Goal: Task Accomplishment & Management: Manage account settings

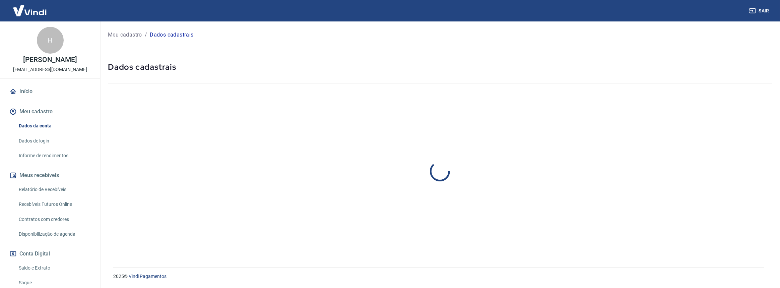
select select "SP"
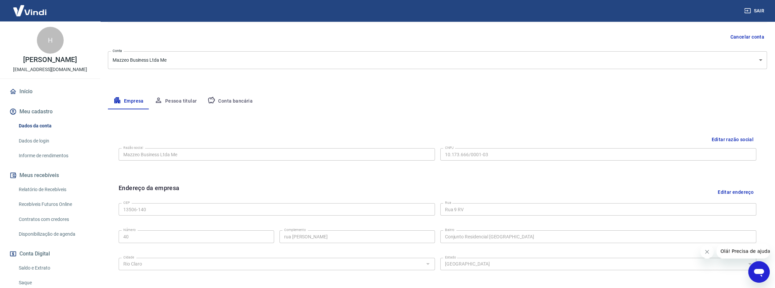
scroll to position [27, 0]
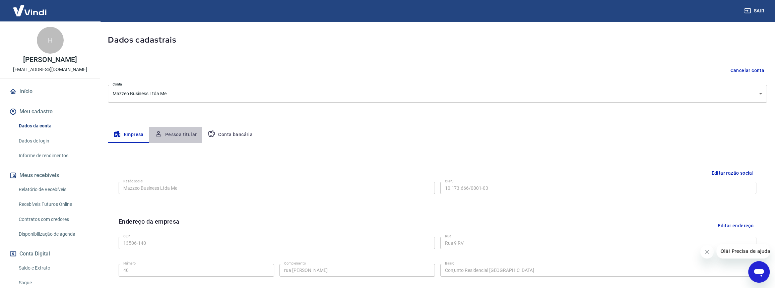
click at [181, 132] on button "Pessoa titular" at bounding box center [175, 135] width 53 height 16
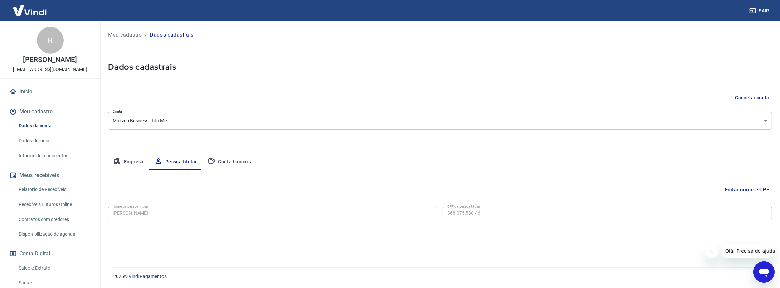
click at [235, 162] on button "Conta bancária" at bounding box center [230, 162] width 56 height 16
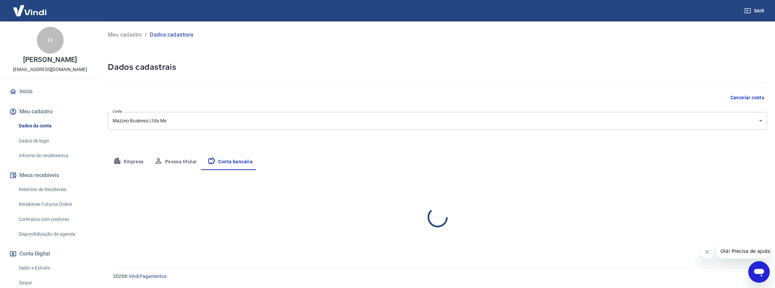
select select "1"
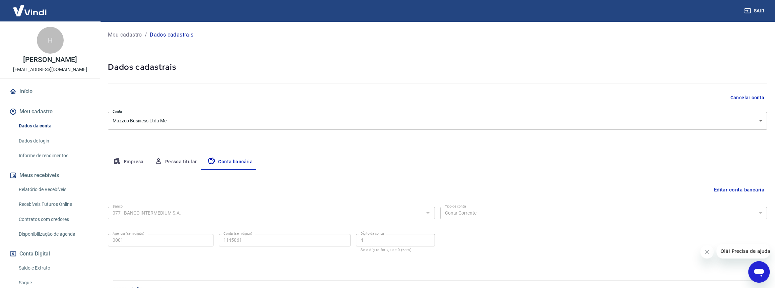
scroll to position [13, 0]
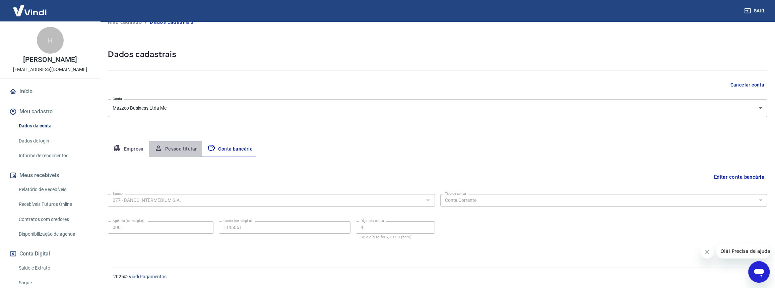
click at [149, 152] on button "Pessoa titular" at bounding box center [175, 149] width 53 height 16
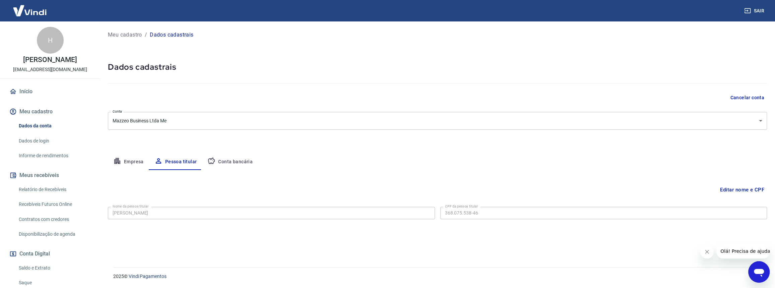
scroll to position [0, 0]
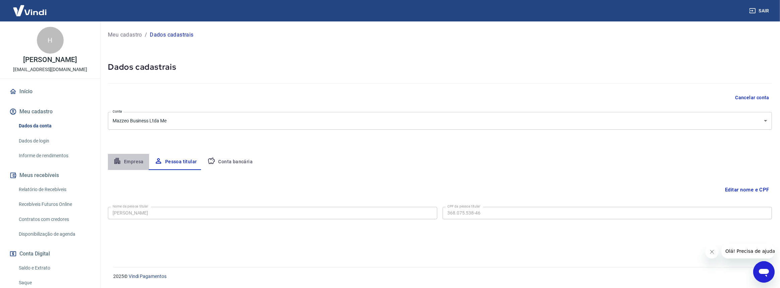
click at [127, 158] on button "Empresa" at bounding box center [128, 162] width 41 height 16
select select "SP"
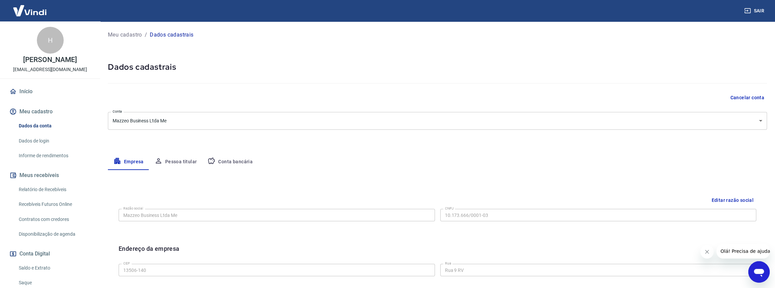
scroll to position [195, 0]
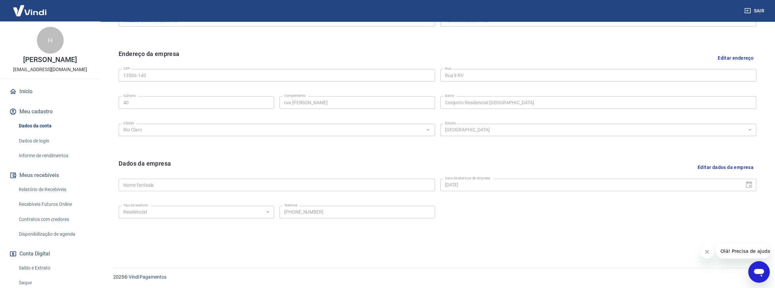
click at [39, 111] on button "Meu cadastro" at bounding box center [50, 111] width 84 height 15
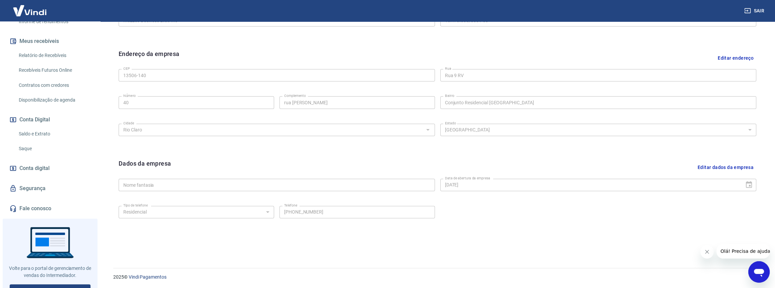
click at [29, 207] on link "Fale conosco" at bounding box center [50, 208] width 84 height 15
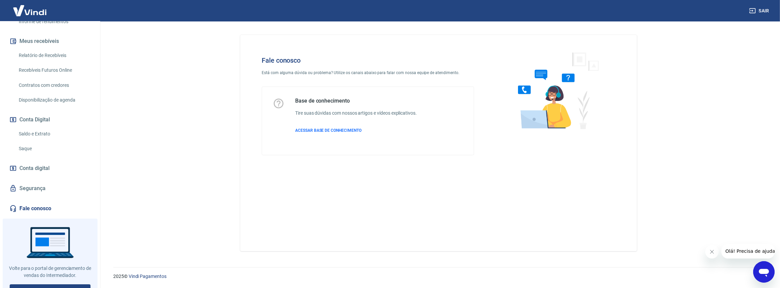
click at [40, 186] on link "Segurança" at bounding box center [50, 188] width 84 height 15
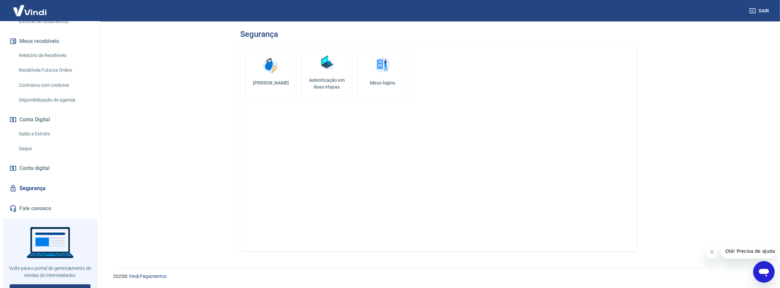
click at [44, 171] on span "Conta digital" at bounding box center [34, 168] width 30 height 9
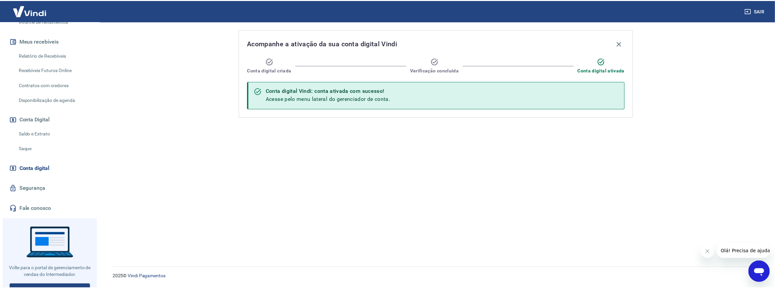
scroll to position [67, 0]
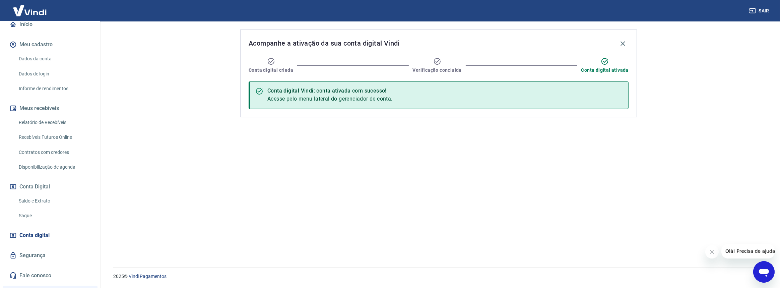
click at [53, 167] on link "Disponibilização de agenda" at bounding box center [54, 167] width 76 height 14
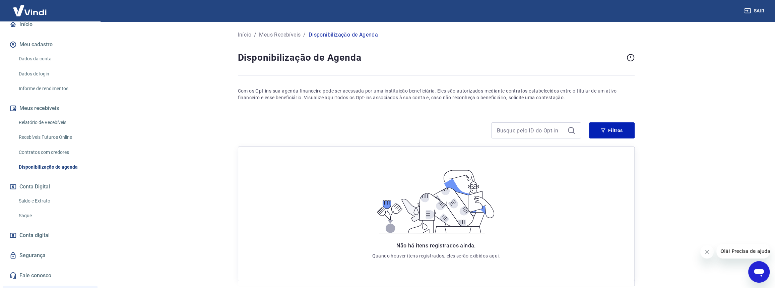
click at [55, 151] on link "Contratos com credores" at bounding box center [54, 152] width 76 height 14
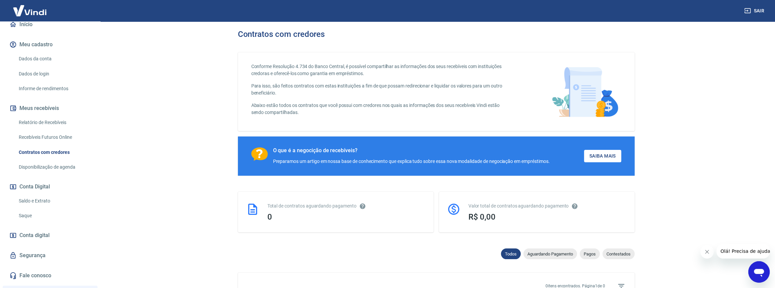
click at [57, 135] on link "Recebíveis Futuros Online" at bounding box center [54, 137] width 76 height 14
click at [50, 118] on link "Relatório de Recebíveis" at bounding box center [54, 123] width 76 height 14
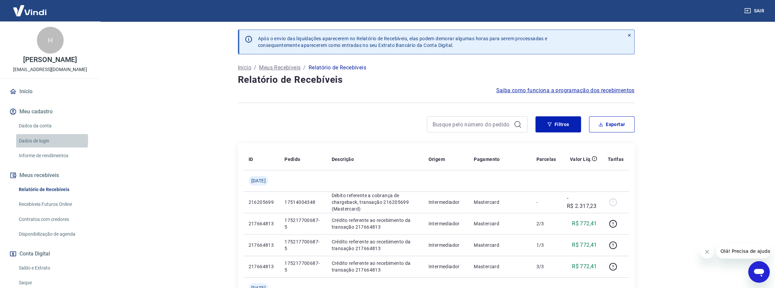
click at [44, 139] on link "Dados de login" at bounding box center [54, 141] width 76 height 14
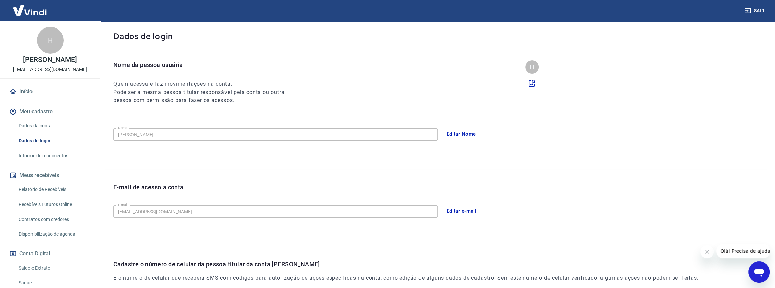
scroll to position [101, 0]
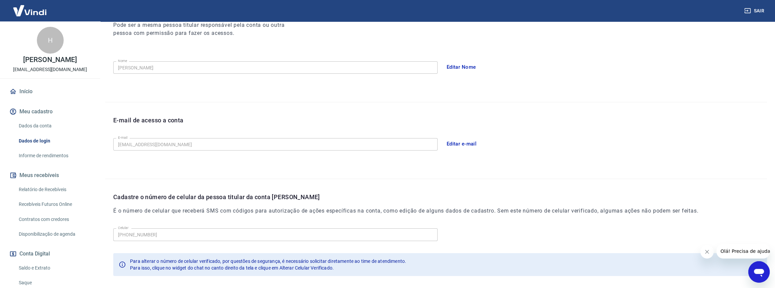
click at [458, 143] on button "Editar e-mail" at bounding box center [462, 144] width 38 height 14
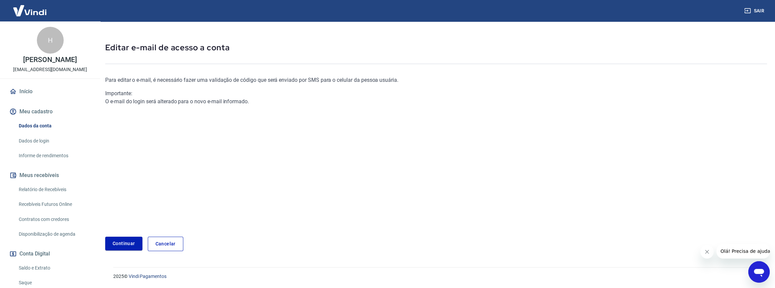
scroll to position [19, 0]
click at [127, 243] on link "Continuar" at bounding box center [123, 244] width 37 height 14
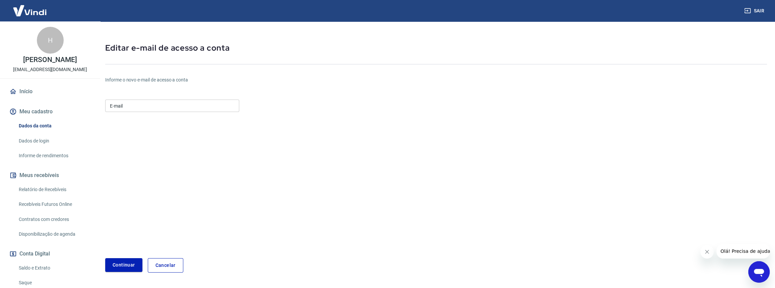
click at [176, 107] on input "E-mail" at bounding box center [172, 106] width 134 height 12
type input "[EMAIL_ADDRESS][DOMAIN_NAME]"
click at [121, 263] on button "Continuar" at bounding box center [123, 265] width 37 height 14
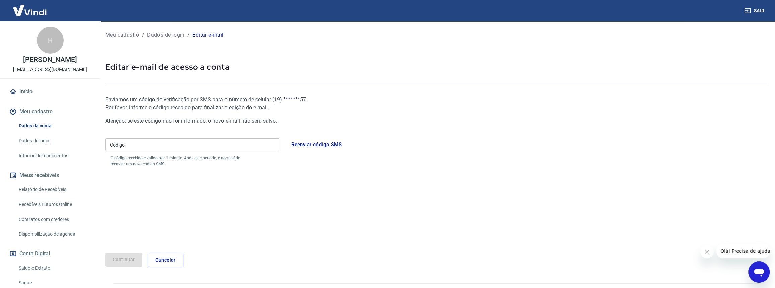
click at [161, 144] on input "Código" at bounding box center [192, 144] width 174 height 12
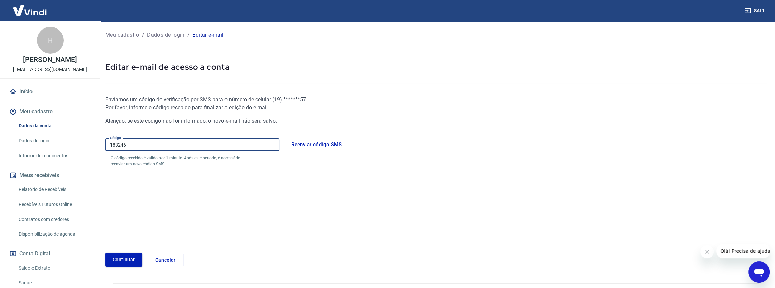
type input "183246"
click at [123, 263] on button "Continuar" at bounding box center [123, 260] width 37 height 14
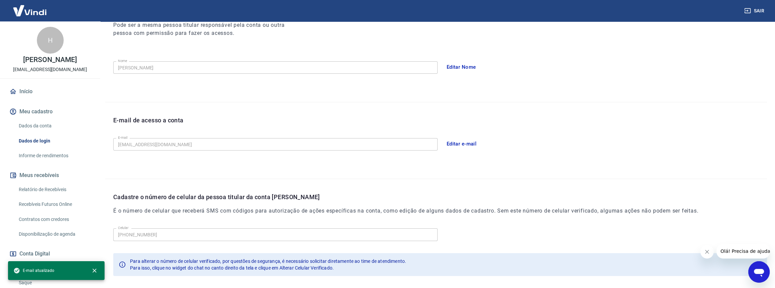
scroll to position [133, 0]
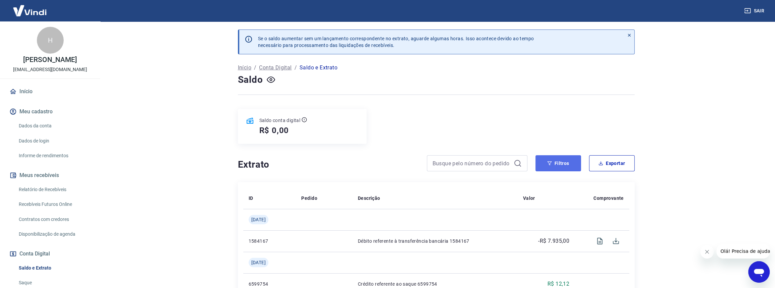
click at [566, 167] on button "Filtros" at bounding box center [559, 163] width 46 height 16
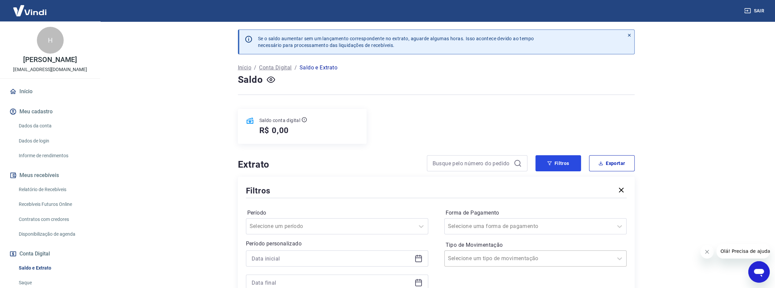
scroll to position [101, 0]
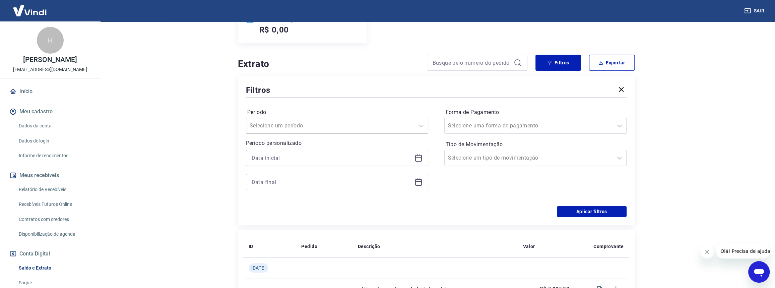
click at [372, 125] on div at bounding box center [331, 125] width 162 height 9
click at [281, 208] on div "Últimos 90 dias" at bounding box center [337, 208] width 182 height 13
click at [608, 213] on button "Aplicar filtros" at bounding box center [592, 211] width 70 height 11
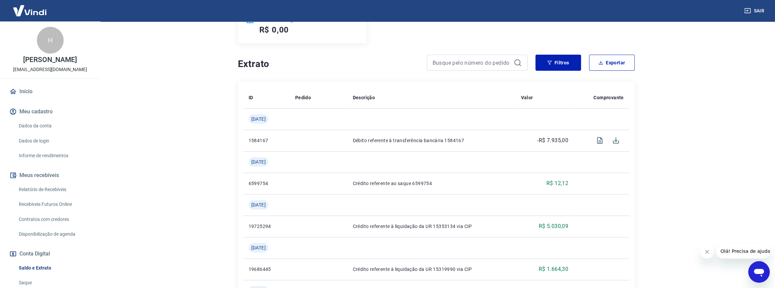
scroll to position [168, 0]
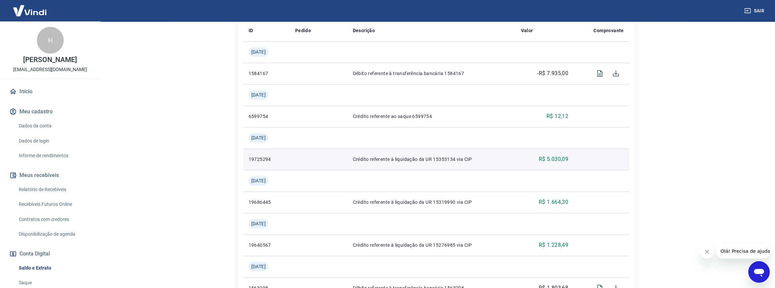
click at [520, 162] on td "R$ 5.030,09" at bounding box center [544, 158] width 58 height 21
click at [261, 158] on p "19725294" at bounding box center [267, 159] width 36 height 7
click at [423, 155] on td "Crédito referente à liquidação da UR 15353134 via CIP" at bounding box center [431, 158] width 168 height 21
click at [436, 157] on p "Crédito referente à liquidação da UR 15353134 via CIP" at bounding box center [432, 159] width 158 height 7
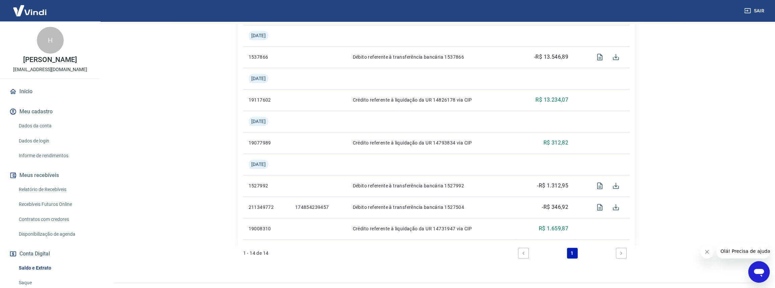
scroll to position [534, 0]
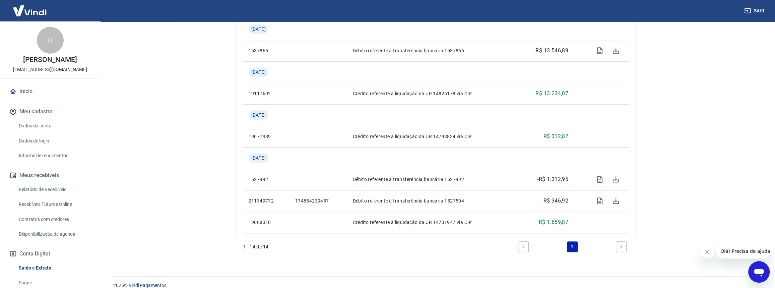
click at [618, 247] on link "Next page" at bounding box center [621, 246] width 11 height 11
drag, startPoint x: 620, startPoint y: 247, endPoint x: 600, endPoint y: 249, distance: 20.5
click at [620, 247] on icon "Next page" at bounding box center [621, 246] width 5 height 5
click at [574, 249] on link "1" at bounding box center [572, 246] width 11 height 11
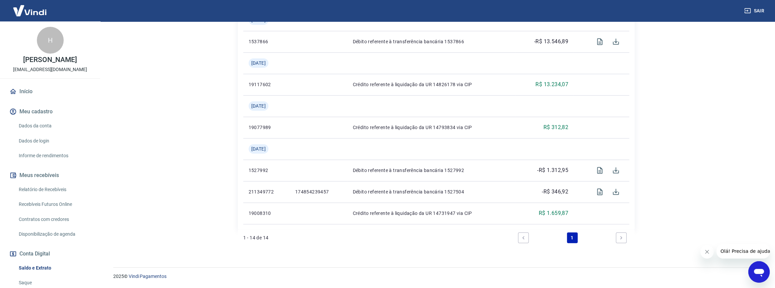
scroll to position [0, 0]
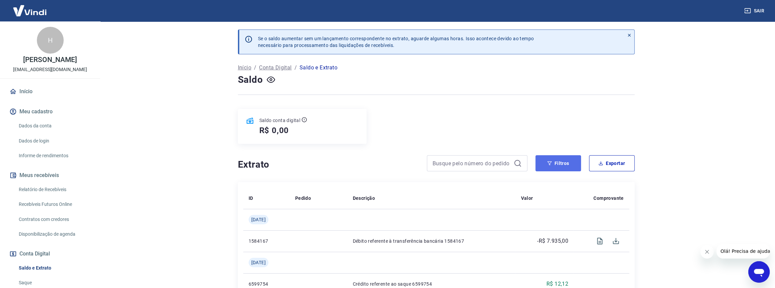
click at [554, 165] on button "Filtros" at bounding box center [559, 163] width 46 height 16
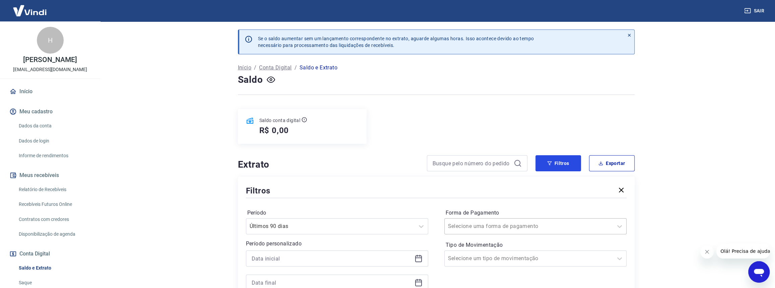
scroll to position [101, 0]
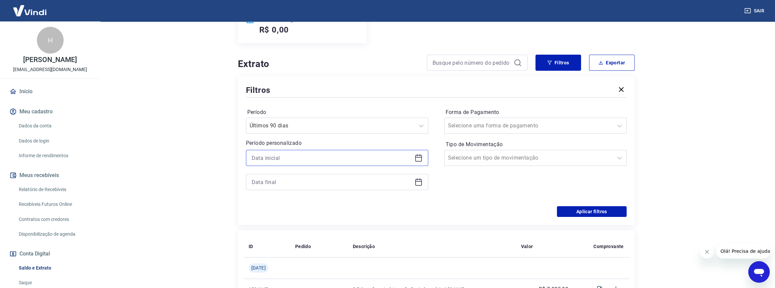
click at [371, 159] on input at bounding box center [332, 158] width 160 height 10
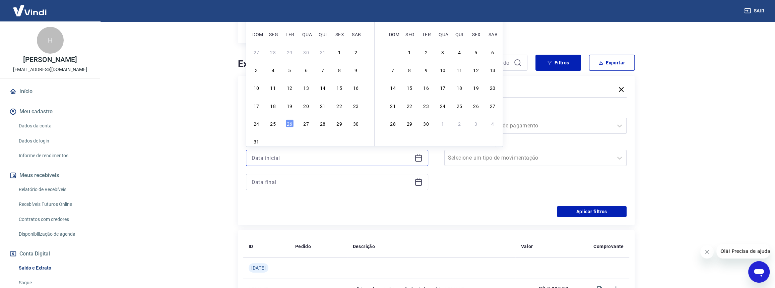
scroll to position [67, 0]
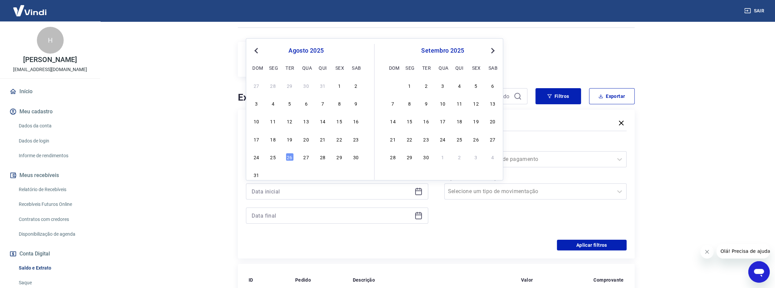
click at [257, 51] on span "Previous Month" at bounding box center [257, 51] width 0 height 8
click at [291, 87] on div "1" at bounding box center [290, 85] width 8 height 8
type input "01/07/2025"
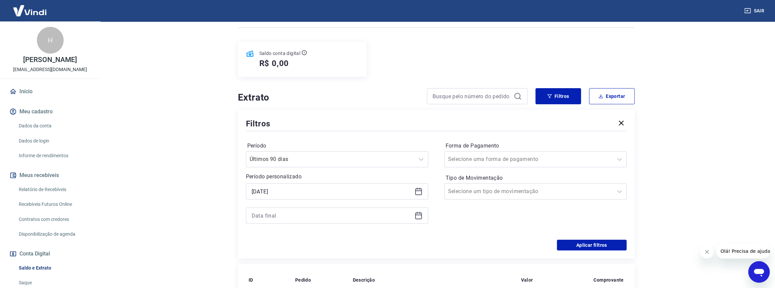
click at [361, 208] on div at bounding box center [337, 215] width 182 height 16
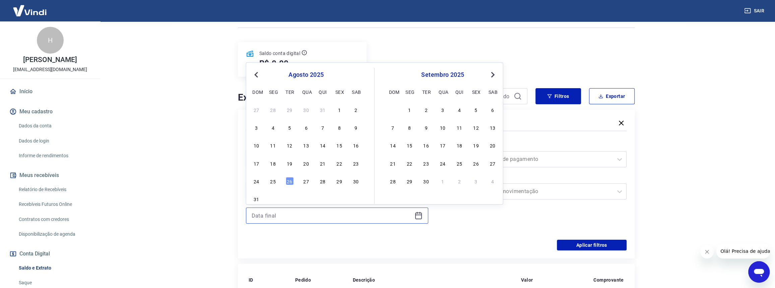
click at [353, 215] on input at bounding box center [332, 215] width 160 height 10
click at [289, 182] on div "26" at bounding box center [290, 181] width 8 height 8
type input "26/08/2025"
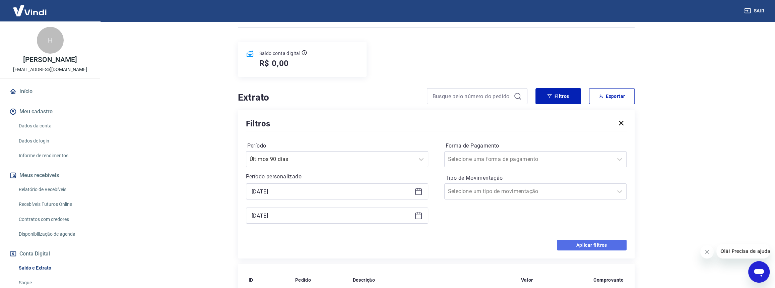
click at [595, 245] on button "Aplicar filtros" at bounding box center [592, 245] width 70 height 11
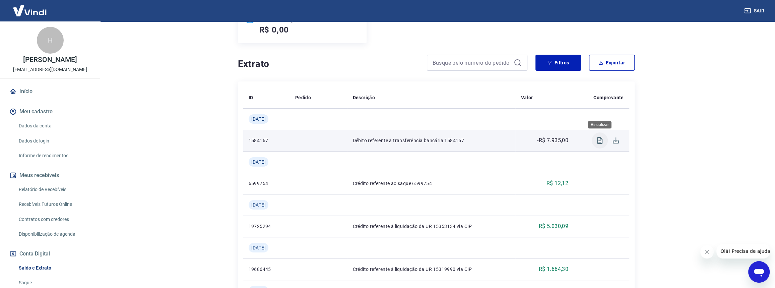
scroll to position [134, 0]
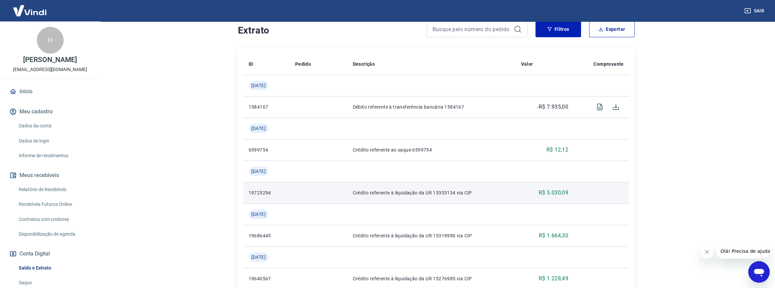
click at [534, 191] on div "R$ 5.030,09" at bounding box center [545, 193] width 48 height 8
drag, startPoint x: 534, startPoint y: 191, endPoint x: 490, endPoint y: 197, distance: 43.9
click at [534, 191] on div "R$ 5.030,09" at bounding box center [545, 193] width 48 height 8
click at [471, 195] on p "Crédito referente à liquidação da UR 15353134 via CIP" at bounding box center [432, 192] width 158 height 7
click at [557, 192] on p "R$ 5.030,09" at bounding box center [553, 193] width 29 height 8
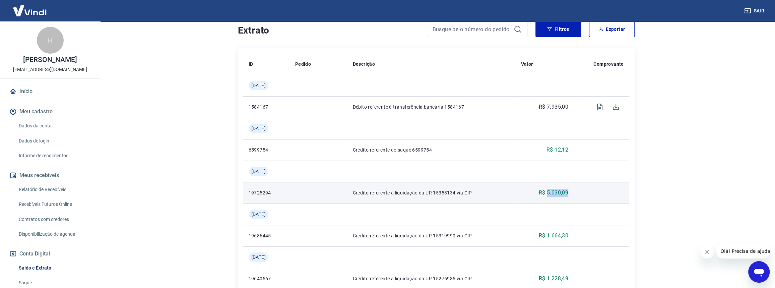
click at [557, 192] on p "R$ 5.030,09" at bounding box center [553, 193] width 29 height 8
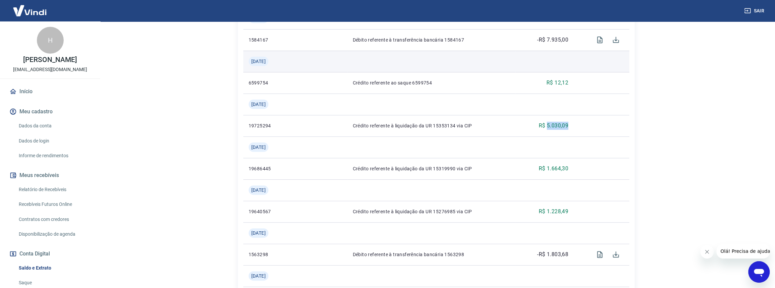
scroll to position [168, 0]
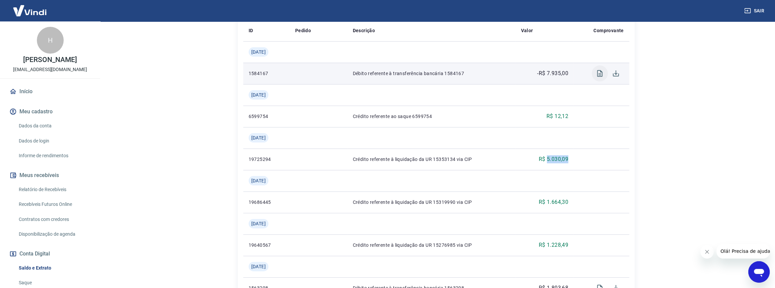
click at [601, 75] on icon "Visualizar" at bounding box center [600, 73] width 8 height 8
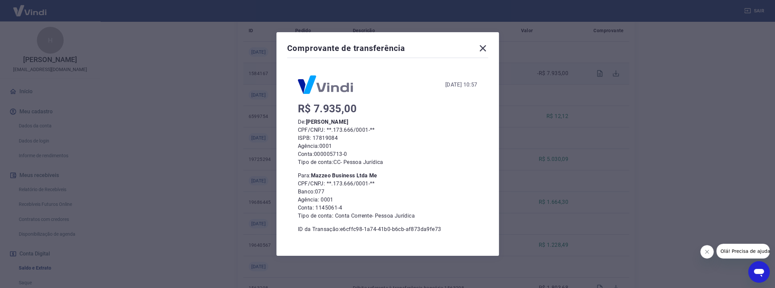
click at [484, 49] on icon at bounding box center [483, 48] width 6 height 6
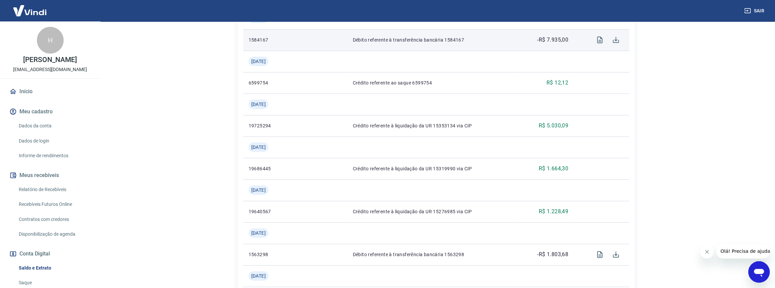
scroll to position [235, 0]
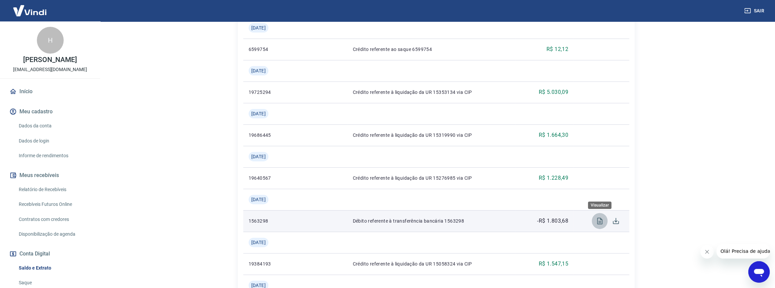
click at [598, 222] on icon "Visualizar" at bounding box center [600, 221] width 8 height 8
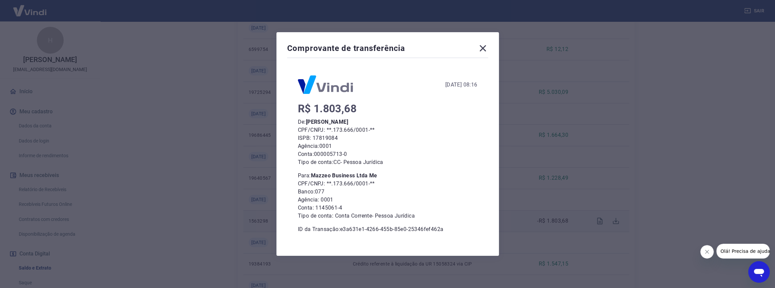
click at [486, 50] on icon at bounding box center [483, 48] width 6 height 6
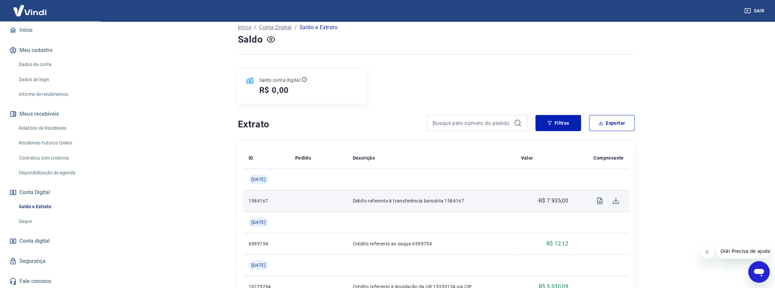
scroll to position [74, 0]
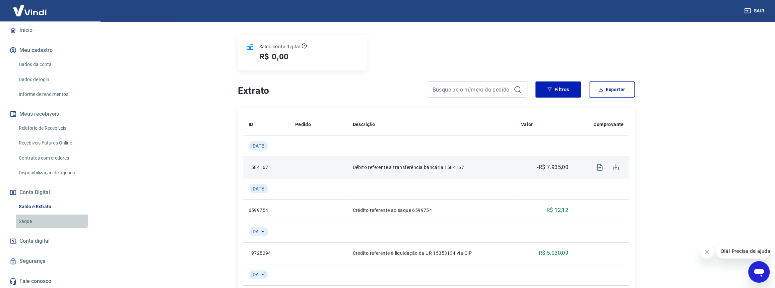
click at [27, 219] on link "Saque" at bounding box center [54, 221] width 76 height 14
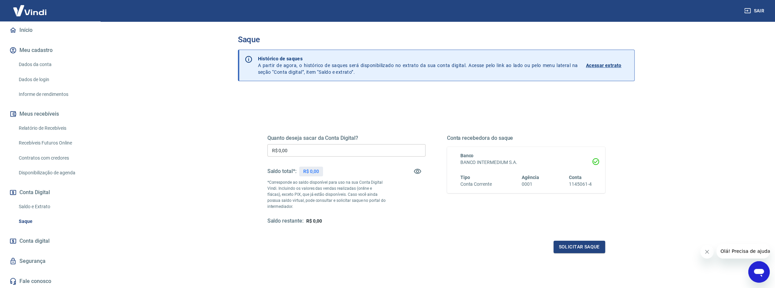
scroll to position [43, 0]
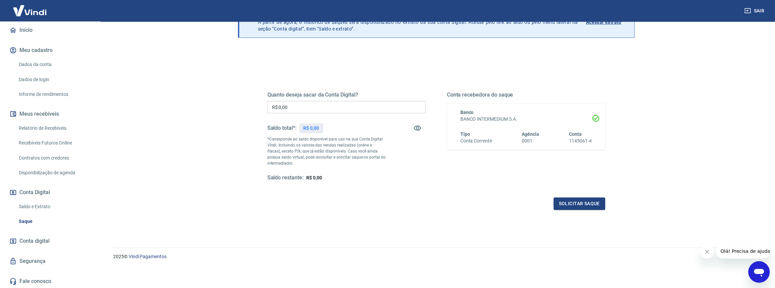
click at [29, 31] on link "Início" at bounding box center [50, 30] width 84 height 15
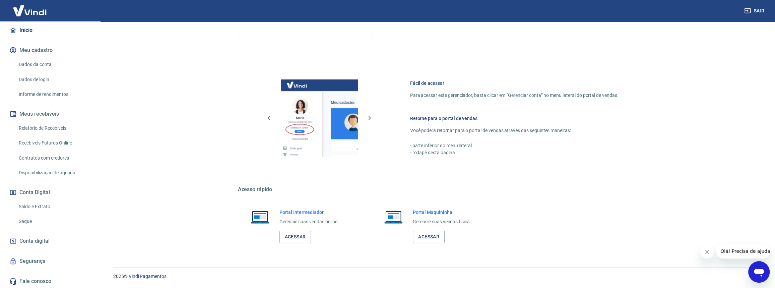
scroll to position [234, 0]
click at [300, 236] on link "Acessar" at bounding box center [296, 237] width 32 height 12
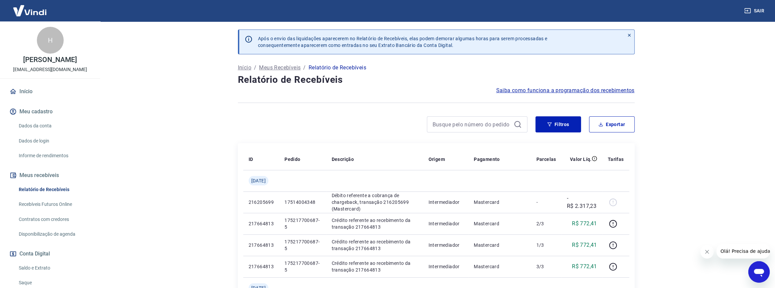
scroll to position [34, 0]
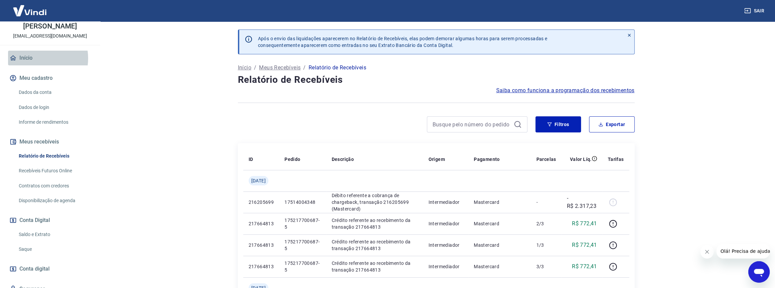
click at [35, 58] on link "Início" at bounding box center [50, 58] width 84 height 15
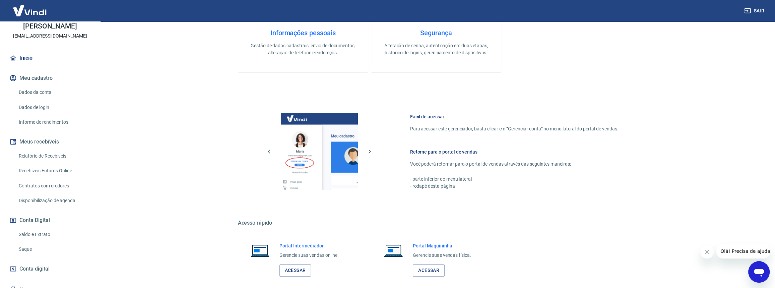
scroll to position [234, 0]
